Goal: Use online tool/utility: Utilize a website feature to perform a specific function

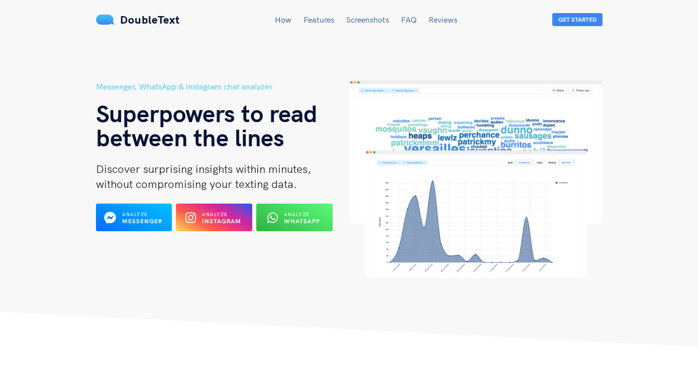
click at [159, 86] on h5 "Messenger, WhatsApp & Instagram chat analyzer" at bounding box center [222, 86] width 253 height 13
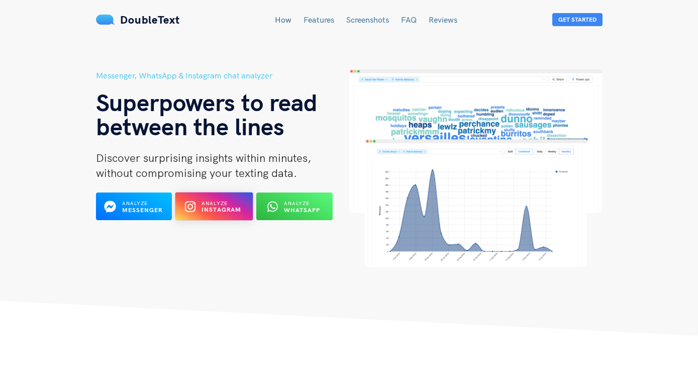
click at [206, 203] on span "Analyze" at bounding box center [214, 203] width 26 height 7
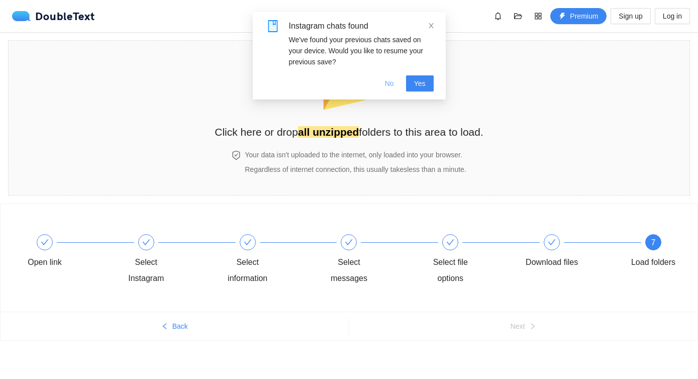
click at [385, 83] on span "No" at bounding box center [389, 83] width 9 height 11
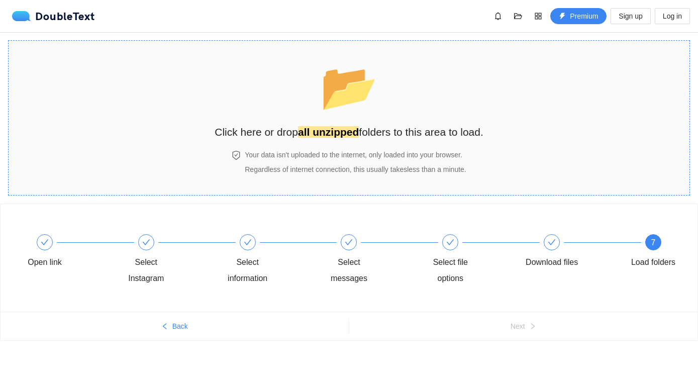
click at [349, 121] on div "📂 Click here or drop all unzipped folders to this area to load." at bounding box center [349, 95] width 269 height 89
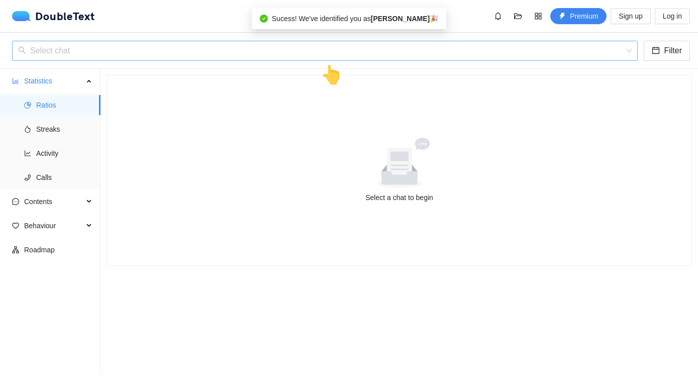
click at [140, 51] on input "search" at bounding box center [321, 50] width 606 height 19
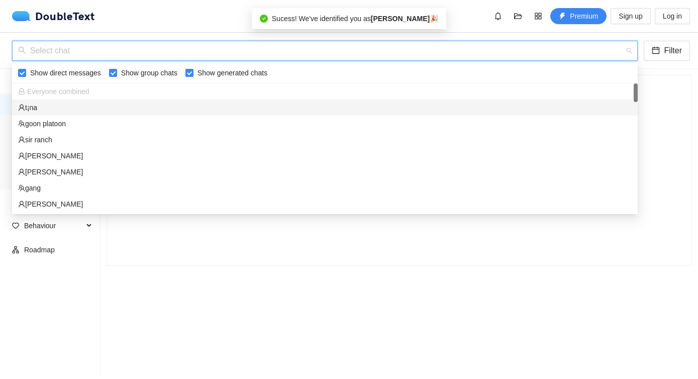
click at [99, 102] on div "t¡na" at bounding box center [324, 107] width 613 height 11
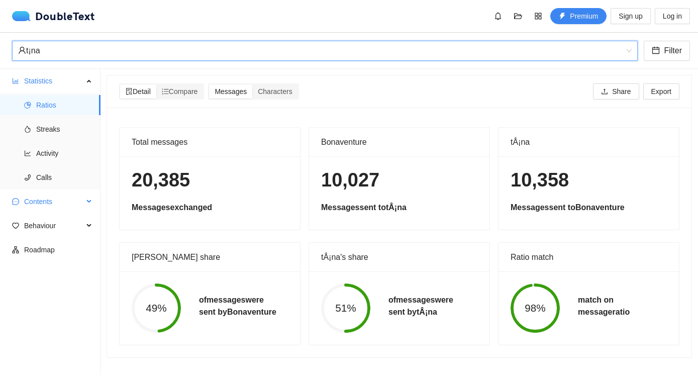
click at [50, 199] on span "Contents" at bounding box center [53, 201] width 59 height 20
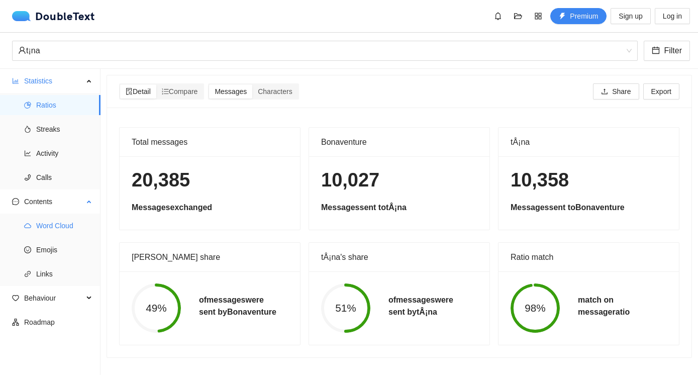
click at [52, 225] on span "Word Cloud" at bounding box center [64, 226] width 56 height 20
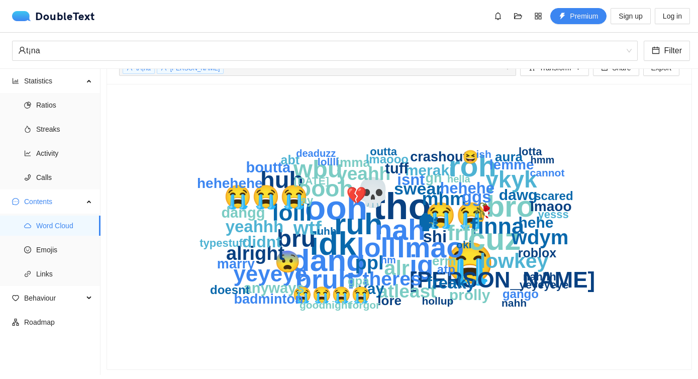
scroll to position [25, 0]
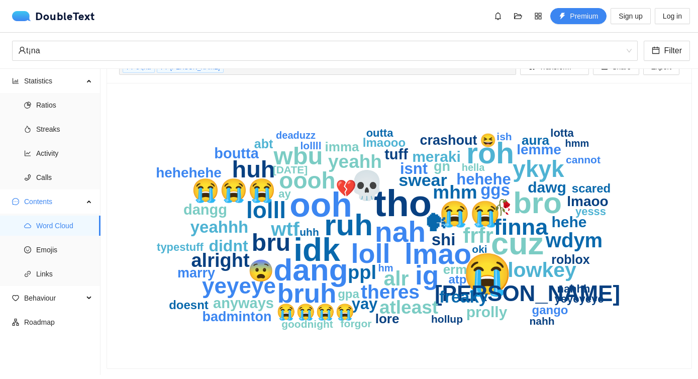
click at [153, 284] on icon "😭 tho ooh idk cuz dang bro ruh roh nah lmao 💀 loll ig bruh wbu 😭😭 bru huh ykyk …" at bounding box center [399, 225] width 560 height 261
click at [298, 158] on text "wbu" at bounding box center [298, 155] width 50 height 27
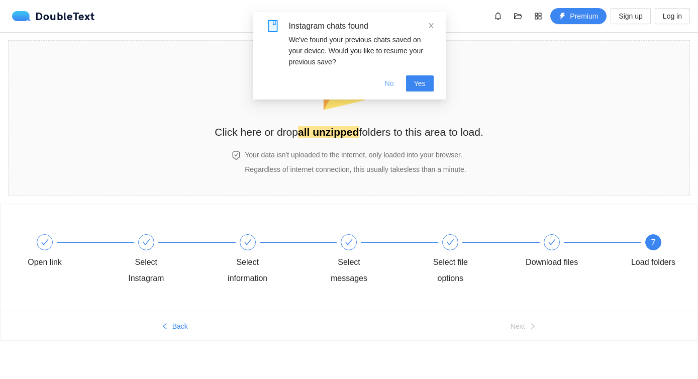
click at [386, 81] on span "No" at bounding box center [389, 83] width 9 height 11
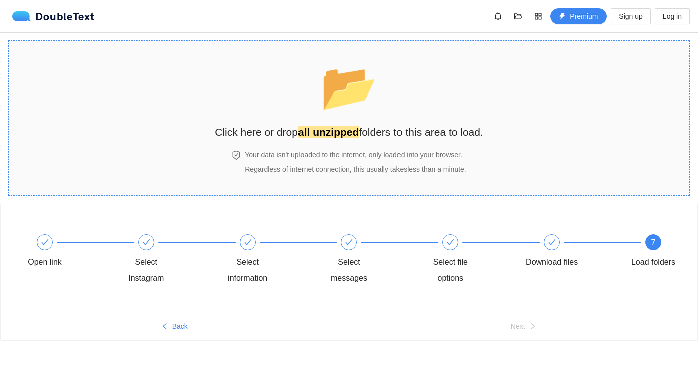
click at [373, 87] on span "📂" at bounding box center [349, 86] width 62 height 55
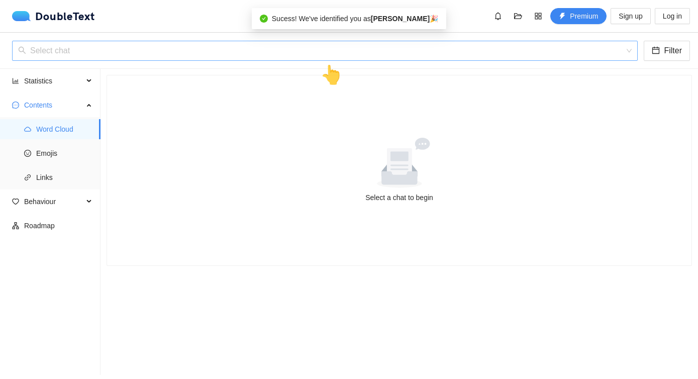
click at [265, 51] on input "search" at bounding box center [321, 50] width 606 height 19
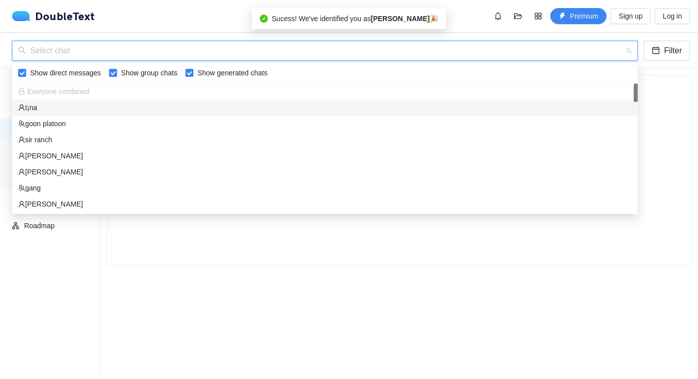
click at [117, 105] on div "t¡na" at bounding box center [324, 107] width 613 height 11
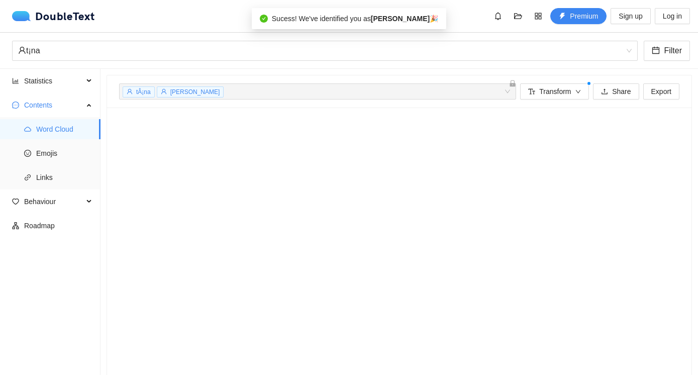
click at [117, 105] on div "tÂ¡na Bonaventure Chen + 0 ... Transform Share Export" at bounding box center [399, 91] width 584 height 33
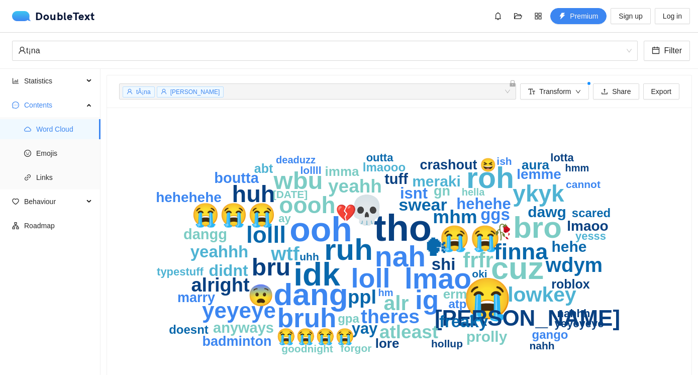
scroll to position [25, 0]
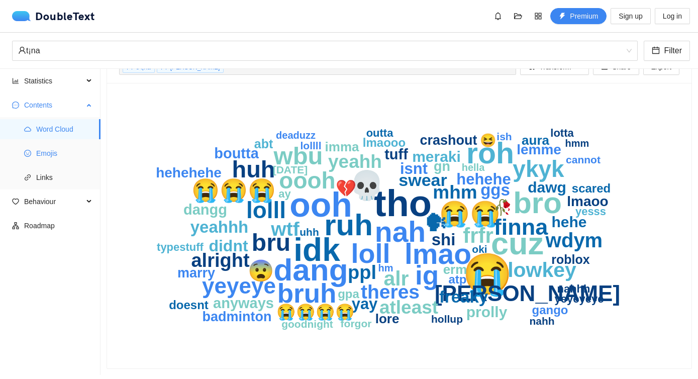
click at [65, 161] on span "Emojis" at bounding box center [64, 153] width 56 height 20
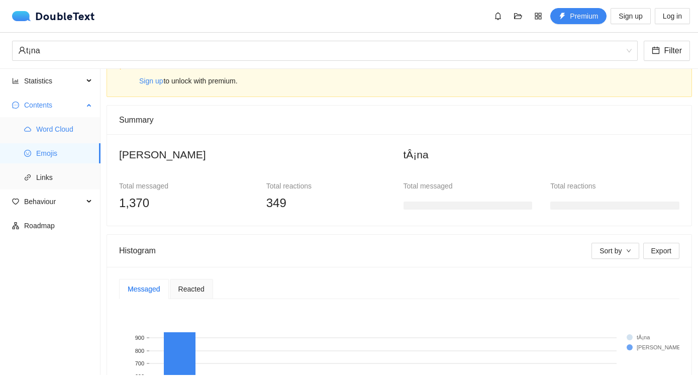
click at [65, 139] on span "Word Cloud" at bounding box center [64, 129] width 56 height 20
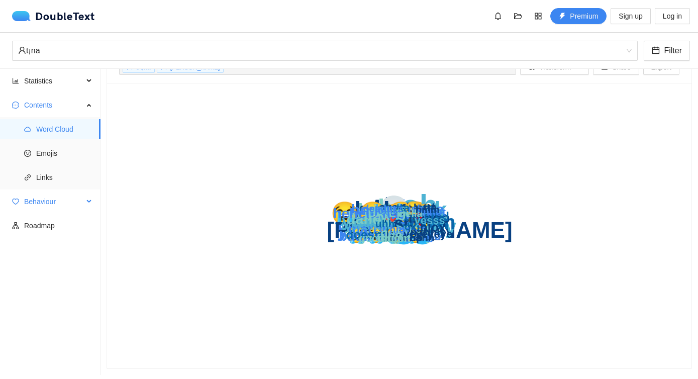
click at [57, 204] on span "Behaviour" at bounding box center [53, 201] width 59 height 20
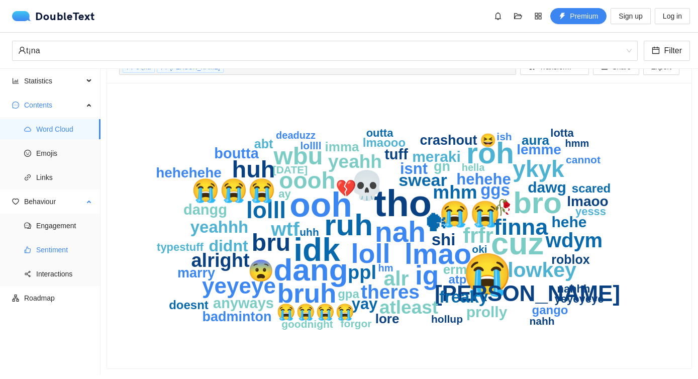
click at [56, 250] on span "Sentiment" at bounding box center [64, 250] width 56 height 20
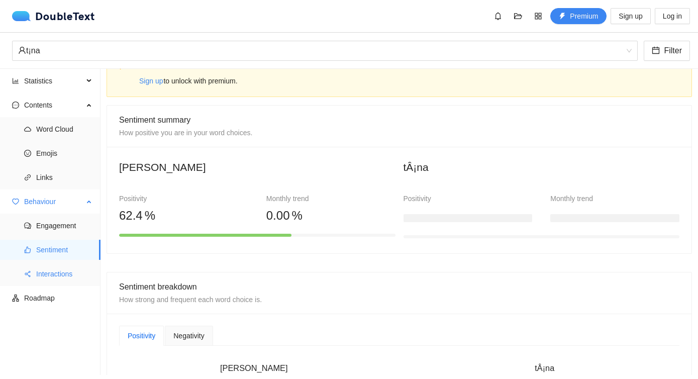
click at [56, 266] on span "Interactions" at bounding box center [64, 274] width 56 height 20
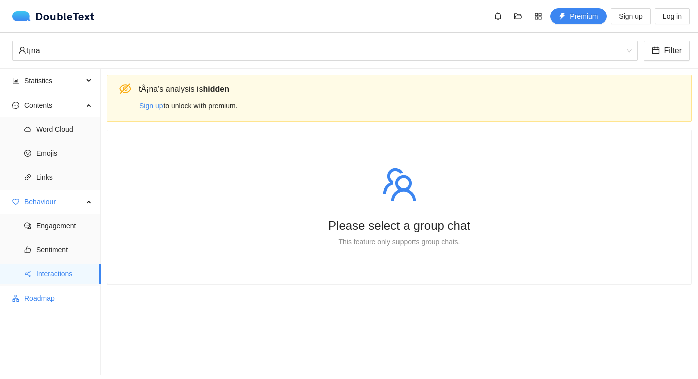
click at [43, 309] on ul "Statistics Contents Word Cloud Emojis Links Behaviour Engagement Sentiment Inte…" at bounding box center [50, 222] width 100 height 306
click at [43, 301] on span "Roadmap" at bounding box center [58, 298] width 68 height 20
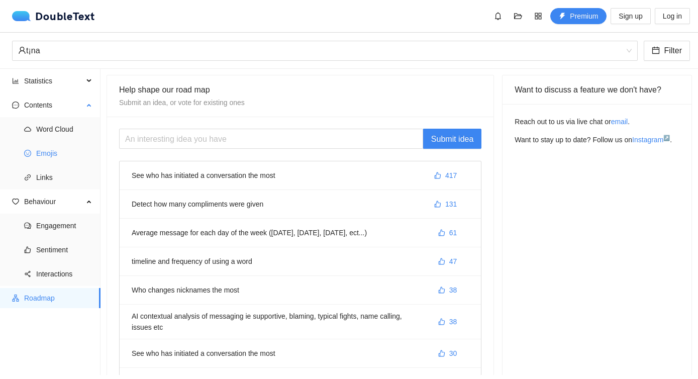
click at [51, 188] on ul "Word Cloud Emojis Links" at bounding box center [50, 153] width 100 height 72
click at [51, 179] on span "Links" at bounding box center [64, 177] width 56 height 20
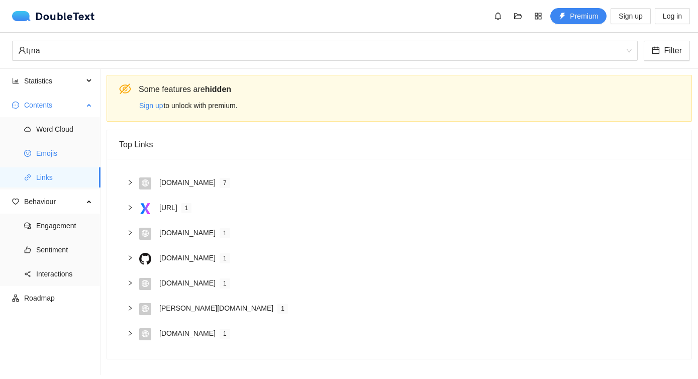
click at [62, 155] on span "Emojis" at bounding box center [64, 153] width 56 height 20
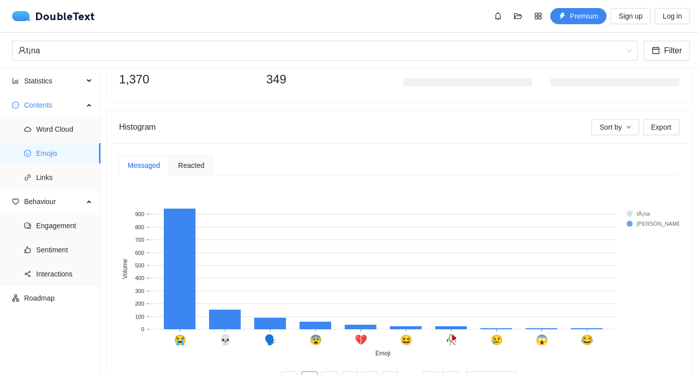
scroll to position [1, 0]
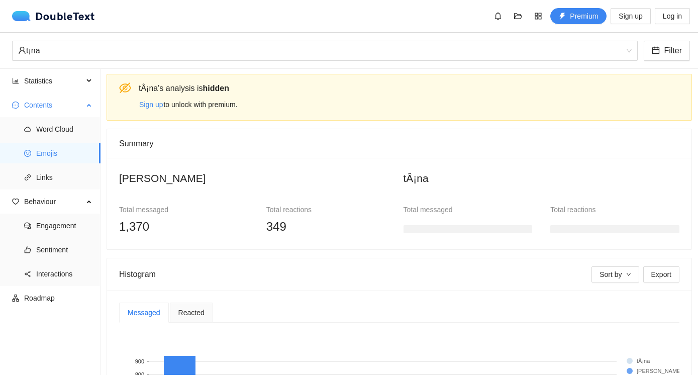
click at [56, 115] on span "Contents" at bounding box center [53, 105] width 59 height 20
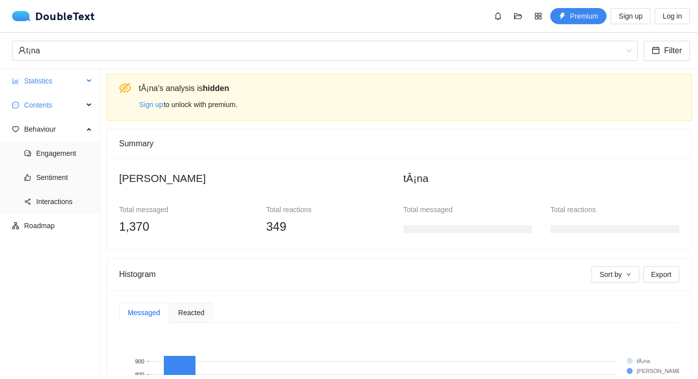
click at [56, 89] on span "Statistics" at bounding box center [53, 81] width 59 height 20
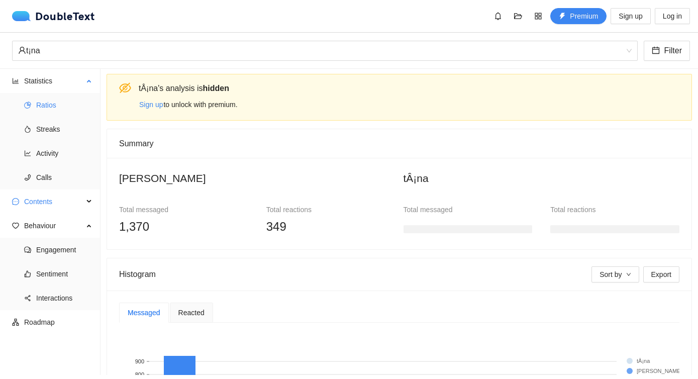
click at [54, 107] on span "Ratios" at bounding box center [64, 105] width 56 height 20
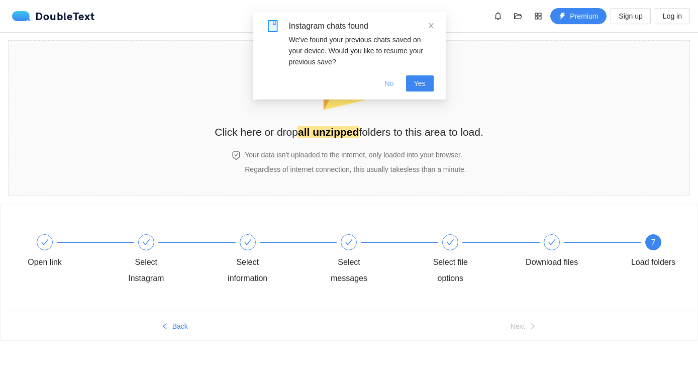
click at [389, 81] on span "No" at bounding box center [389, 83] width 9 height 11
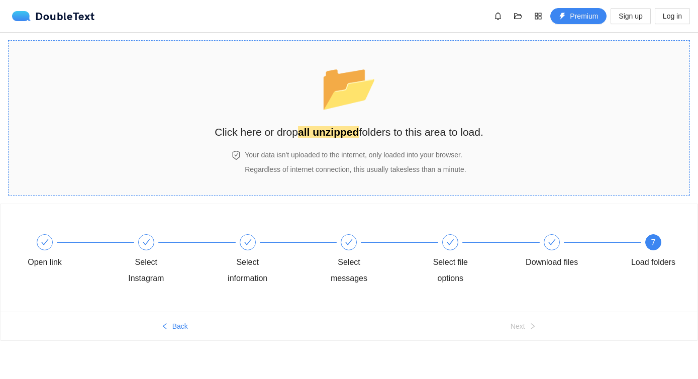
click at [381, 87] on div "📂 Click here or drop all unzipped folders to this area to load." at bounding box center [349, 95] width 269 height 89
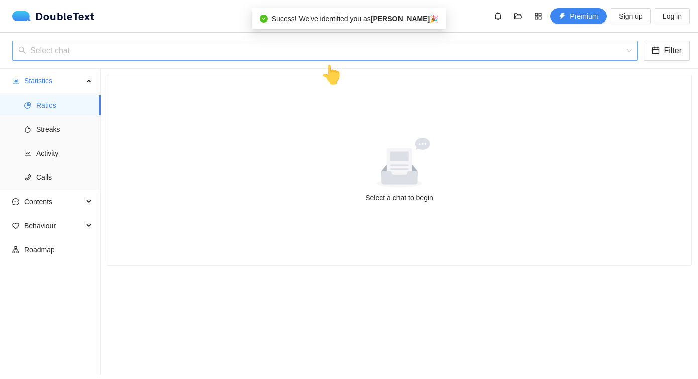
click at [167, 43] on input "search" at bounding box center [321, 50] width 606 height 19
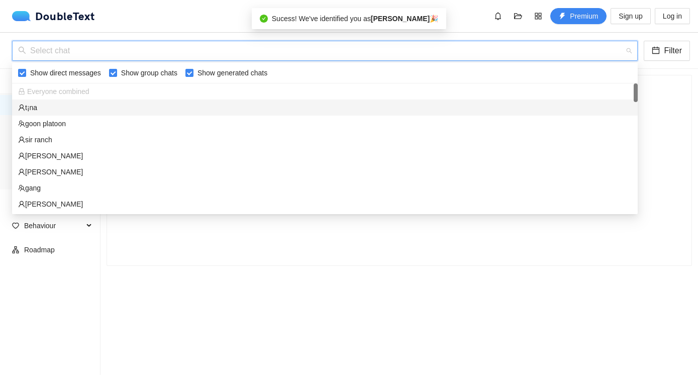
click at [86, 104] on div "t¡na" at bounding box center [324, 107] width 613 height 11
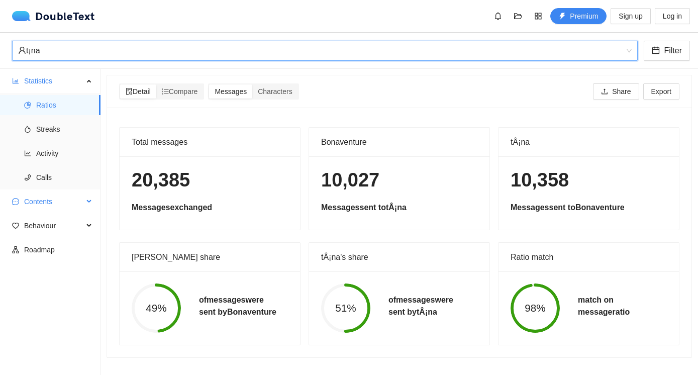
click at [48, 201] on span "Contents" at bounding box center [53, 201] width 59 height 20
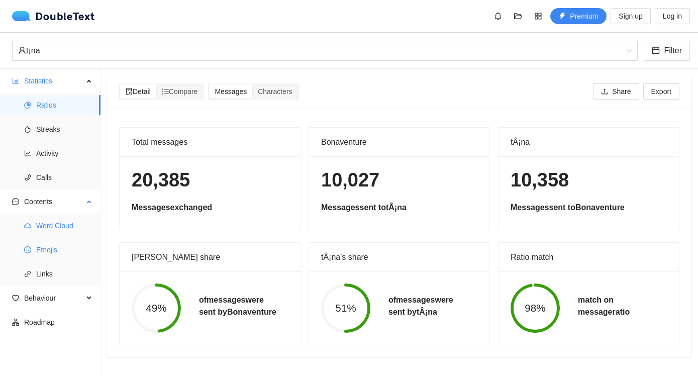
click at [51, 225] on span "Word Cloud" at bounding box center [64, 226] width 56 height 20
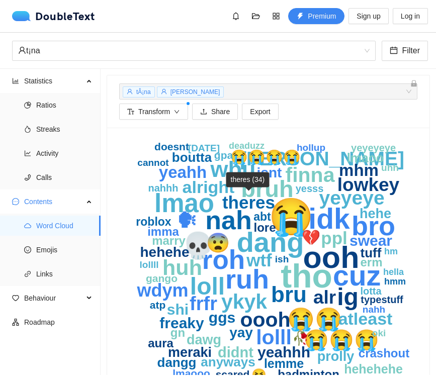
click at [237, 208] on text "theres" at bounding box center [248, 202] width 53 height 20
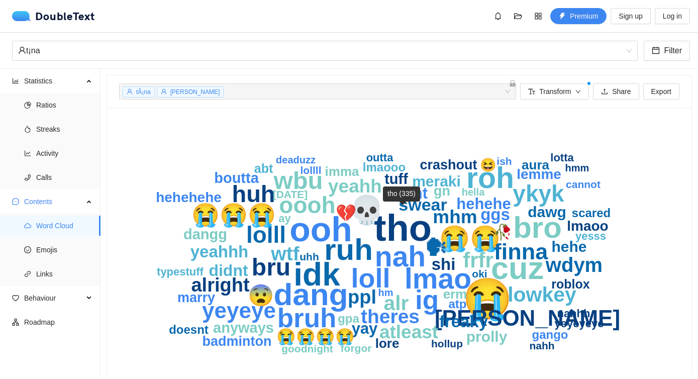
click at [410, 229] on text "tho" at bounding box center [403, 228] width 58 height 42
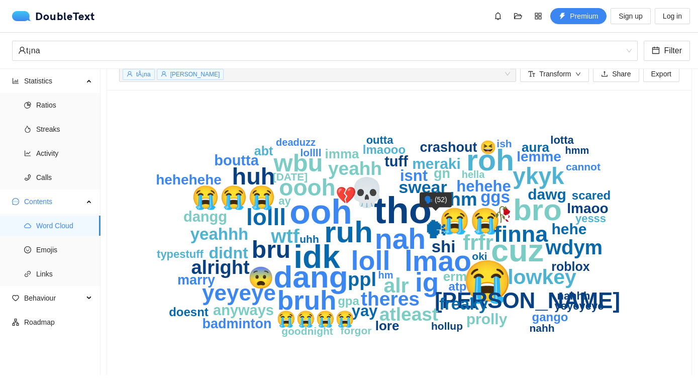
scroll to position [25, 0]
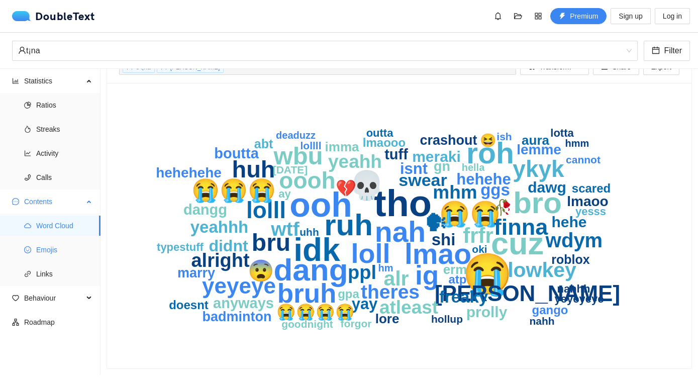
click at [43, 252] on span "Emojis" at bounding box center [64, 250] width 56 height 20
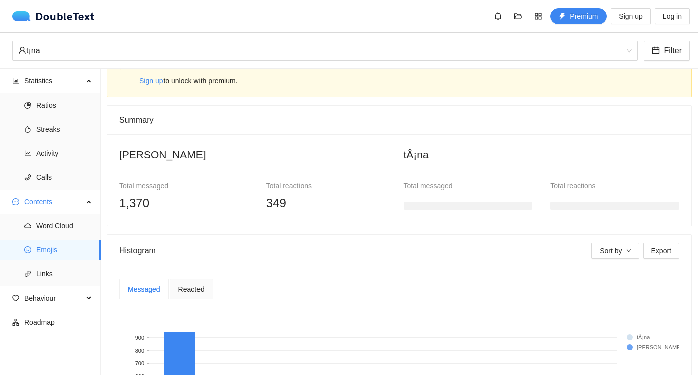
scroll to position [116, 0]
